Goal: Transaction & Acquisition: Purchase product/service

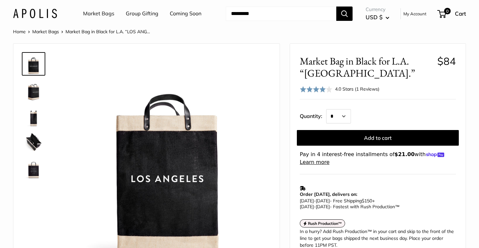
click at [24, 16] on img at bounding box center [35, 13] width 44 height 9
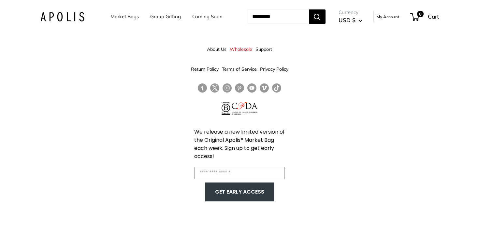
click at [227, 89] on link "Follow us on Instagram" at bounding box center [226, 87] width 9 height 9
click at [64, 18] on img at bounding box center [62, 16] width 44 height 9
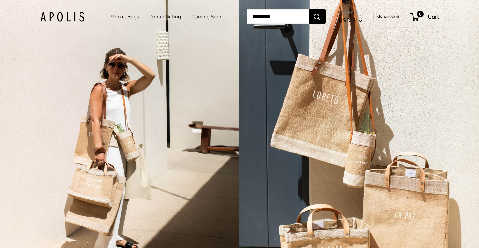
click at [194, 19] on link "Coming Soon" at bounding box center [207, 16] width 30 height 9
click at [113, 18] on link "Market Bags" at bounding box center [124, 16] width 28 height 9
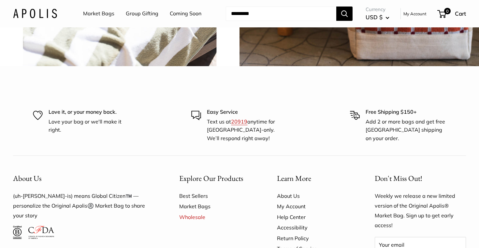
scroll to position [1604, 0]
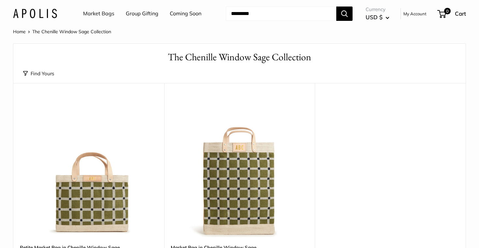
click at [97, 15] on link "Market Bags" at bounding box center [98, 14] width 31 height 10
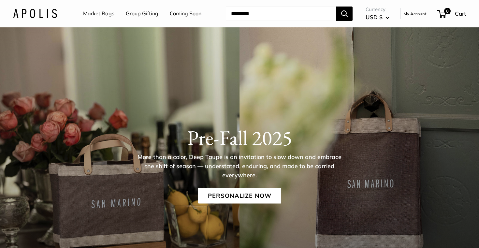
click at [125, 197] on div "Pre-Fall 2025 More than a color, Deep Taupe is an invitation to slow down and e…" at bounding box center [239, 164] width 479 height 78
click at [221, 199] on link "Personalize Now" at bounding box center [239, 196] width 83 height 16
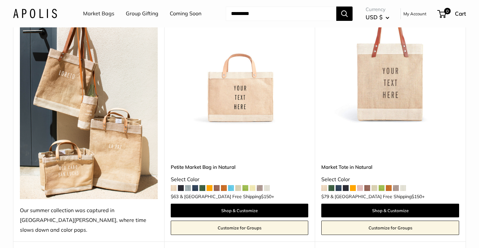
scroll to position [604, 0]
